Goal: Find specific page/section: Find specific page/section

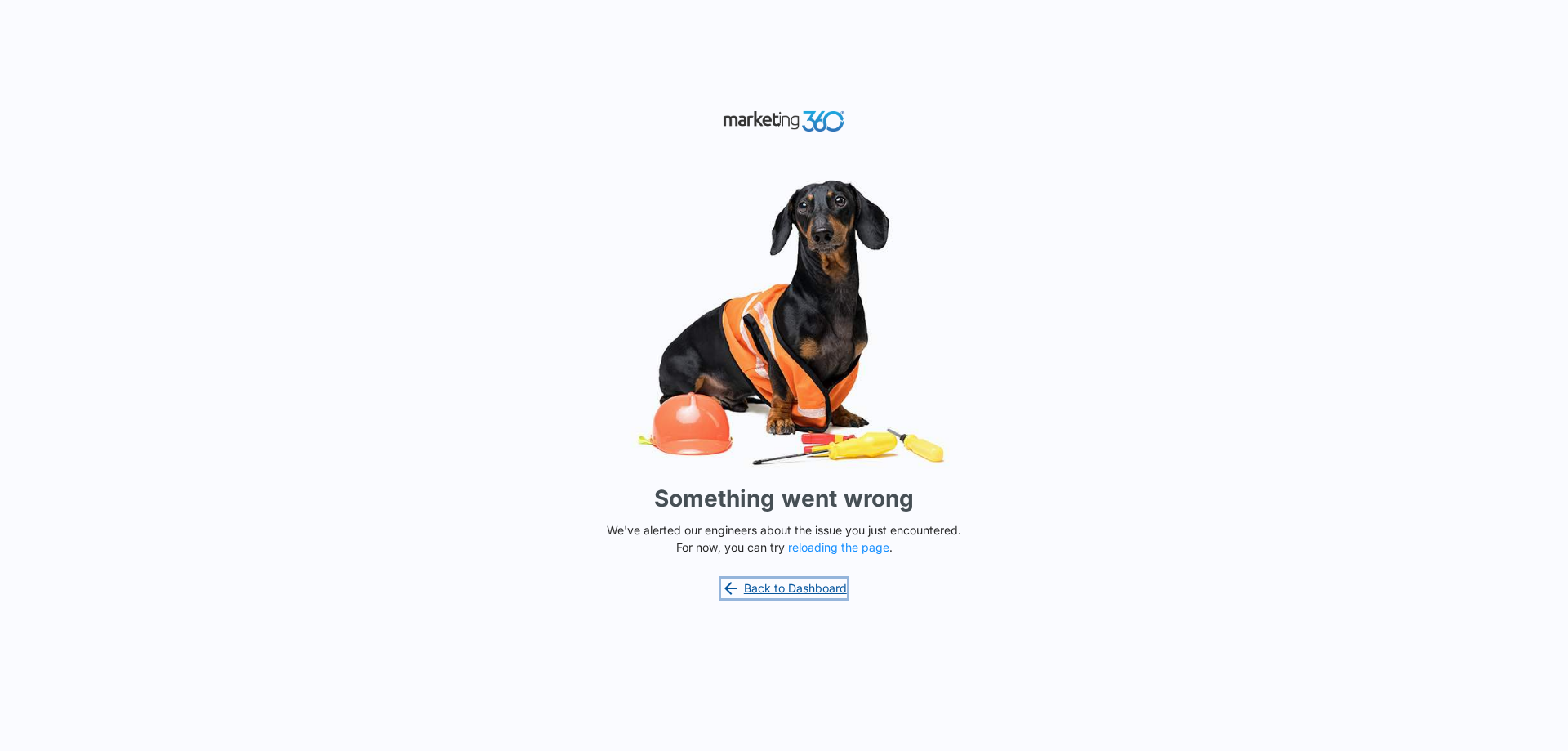
click at [794, 587] on link "Back to Dashboard" at bounding box center [784, 587] width 125 height 20
